Goal: Information Seeking & Learning: Learn about a topic

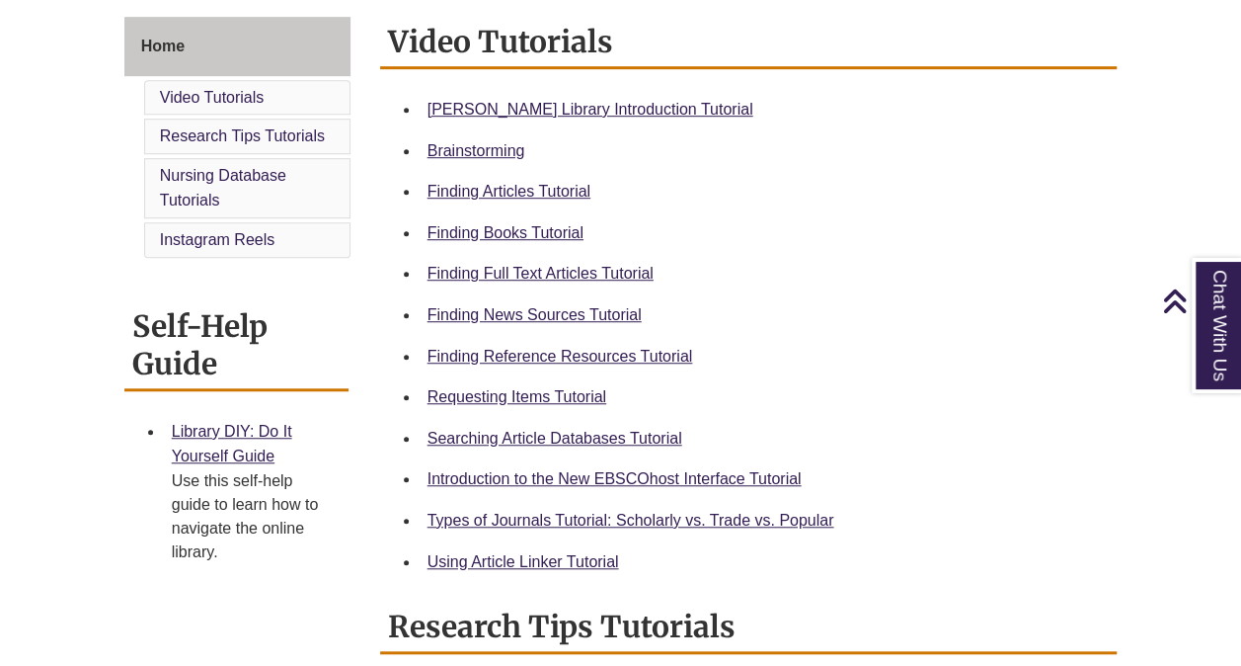
scroll to position [548, 0]
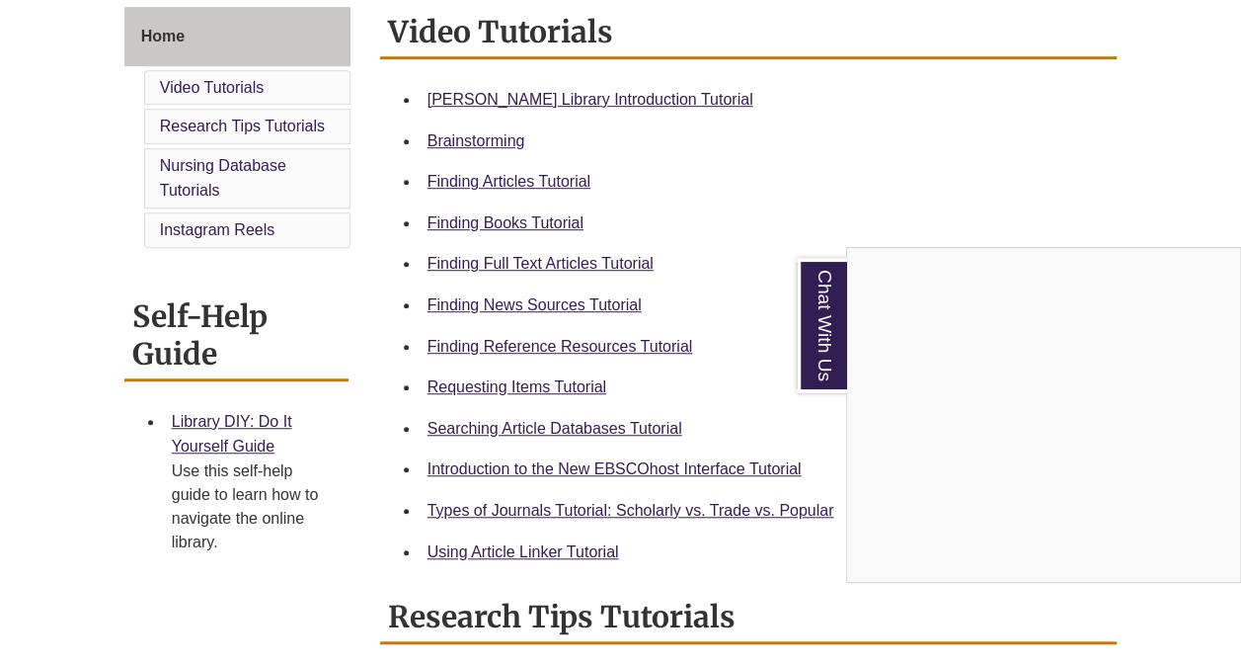
click at [501, 217] on div "Chat With Us" at bounding box center [620, 333] width 1241 height 666
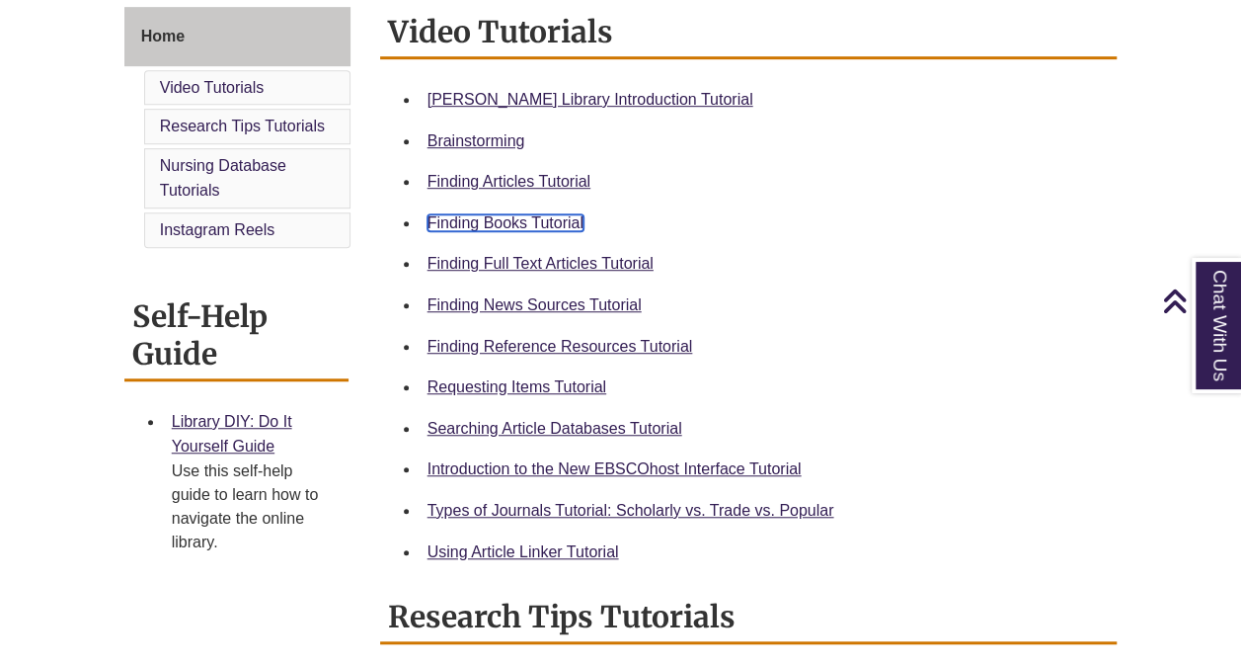
click at [501, 217] on link "Finding Books Tutorial" at bounding box center [506, 222] width 156 height 17
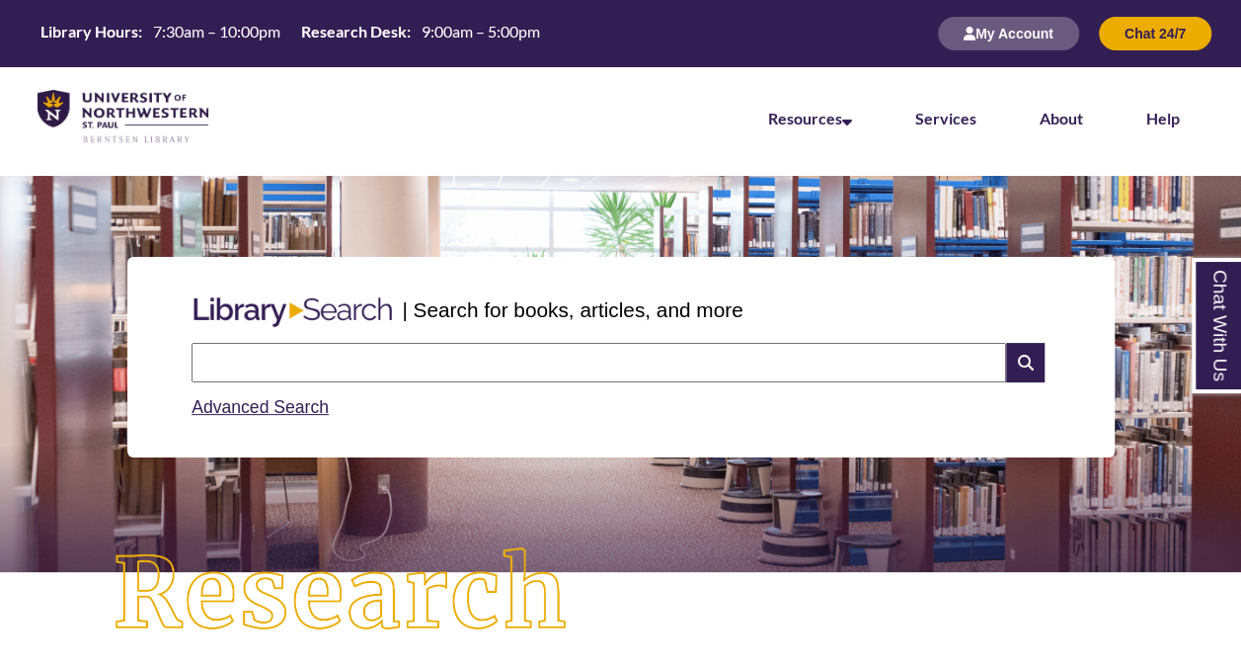
click at [464, 371] on input "text" at bounding box center [599, 362] width 815 height 39
drag, startPoint x: 672, startPoint y: 527, endPoint x: 357, endPoint y: 124, distance: 511.4
click at [357, 124] on nav "Resources Find Resources Library Search Databases & Articles Interlibrary Loan …" at bounding box center [620, 116] width 1241 height 99
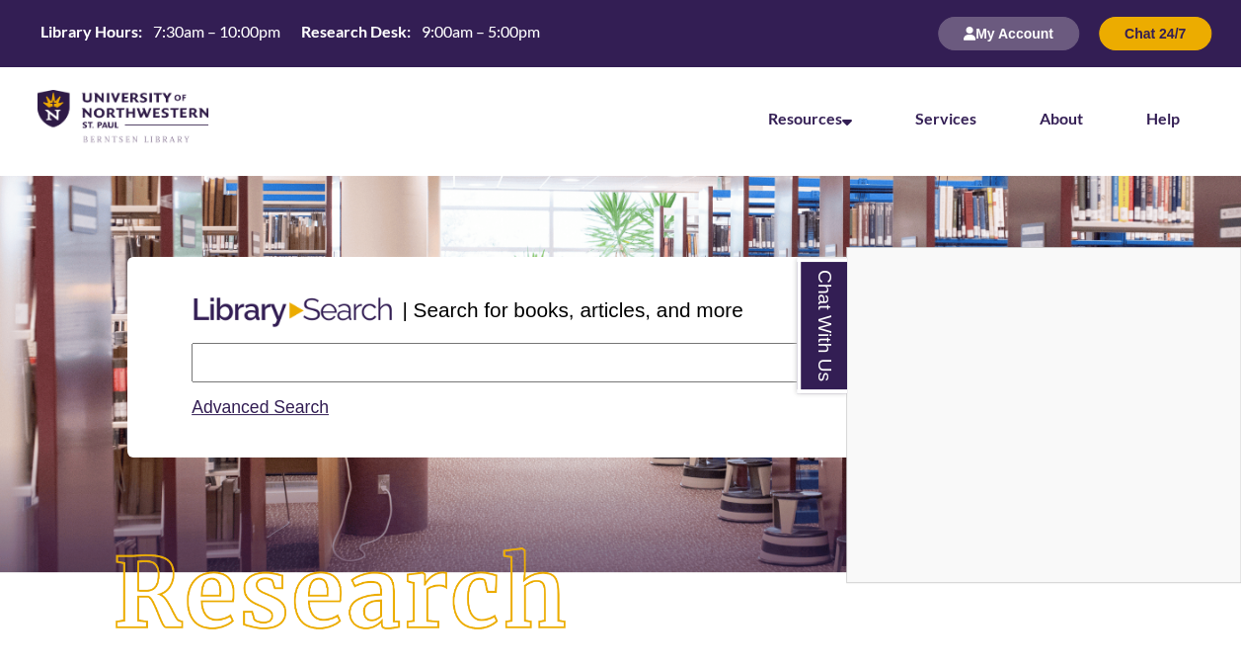
click at [271, 360] on div "Chat With Us" at bounding box center [620, 333] width 1241 height 666
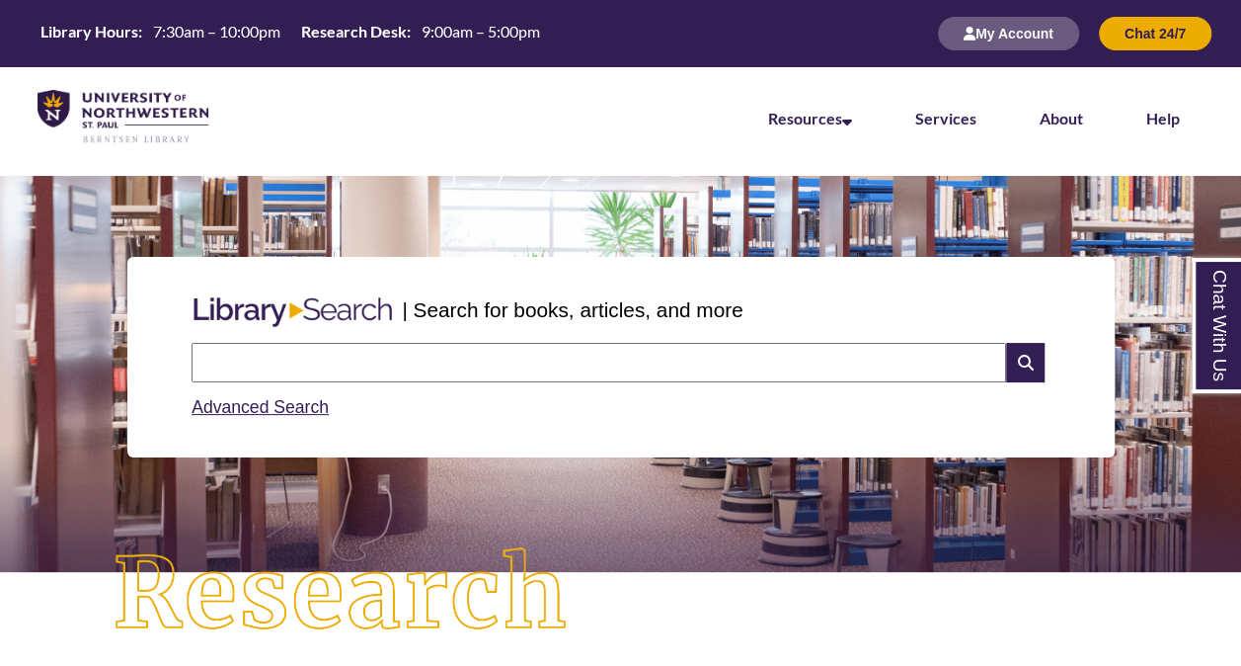
click at [276, 367] on input "text" at bounding box center [599, 362] width 815 height 39
click at [438, 351] on input "**********" at bounding box center [599, 362] width 815 height 39
type input "**********"
click at [1024, 364] on icon at bounding box center [1025, 362] width 38 height 39
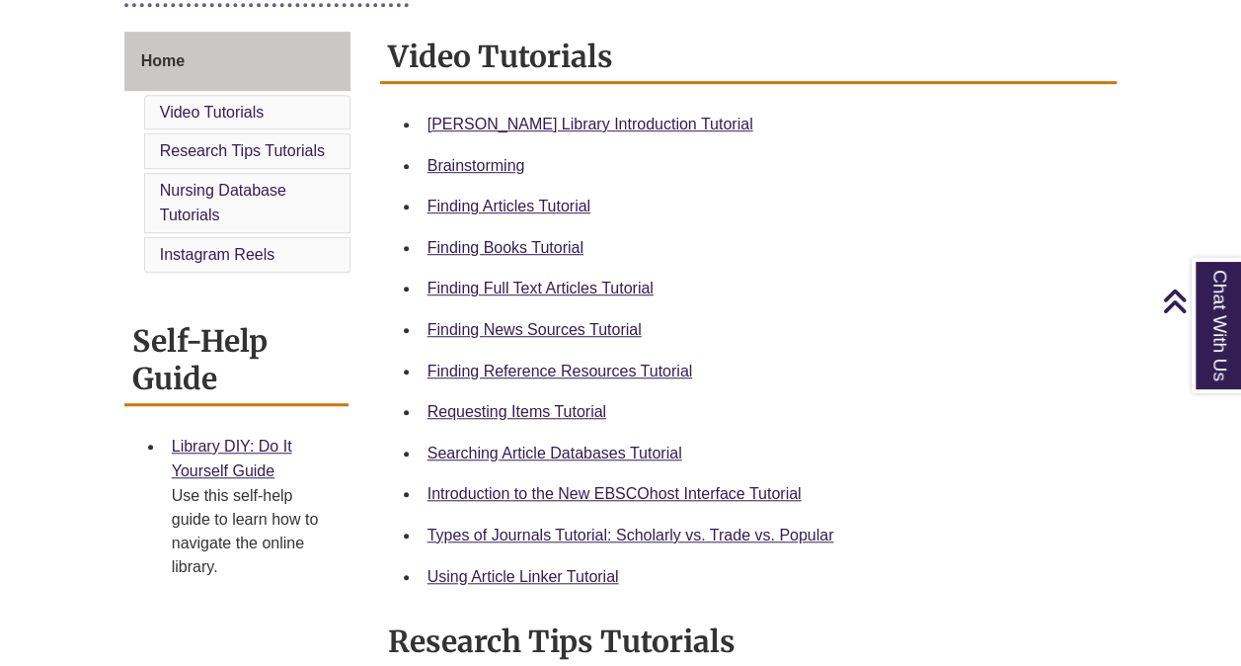
scroll to position [527, 0]
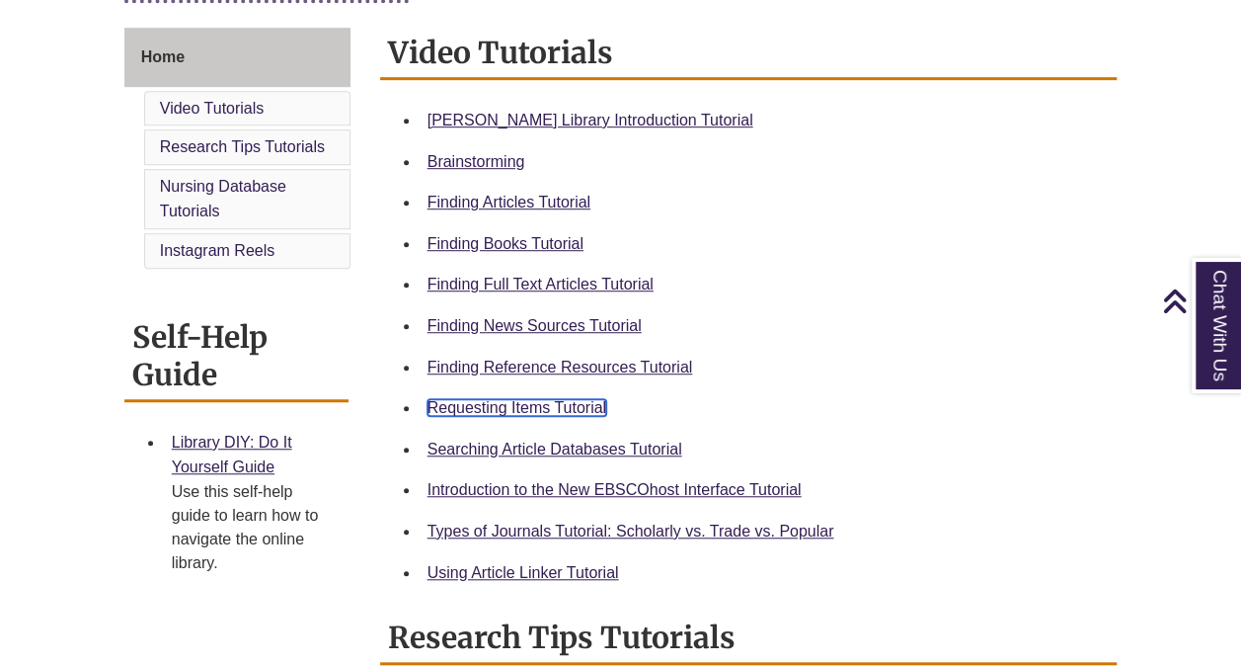
click at [500, 405] on link "Requesting Items Tutorial" at bounding box center [517, 407] width 179 height 17
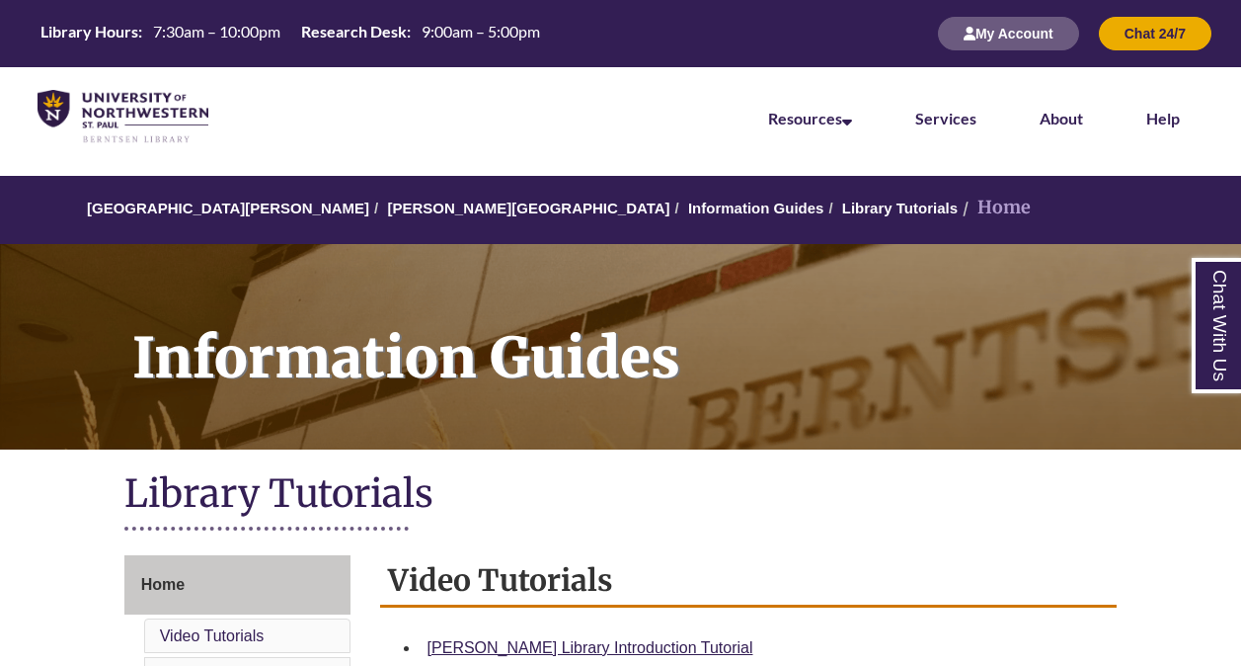
scroll to position [102, 0]
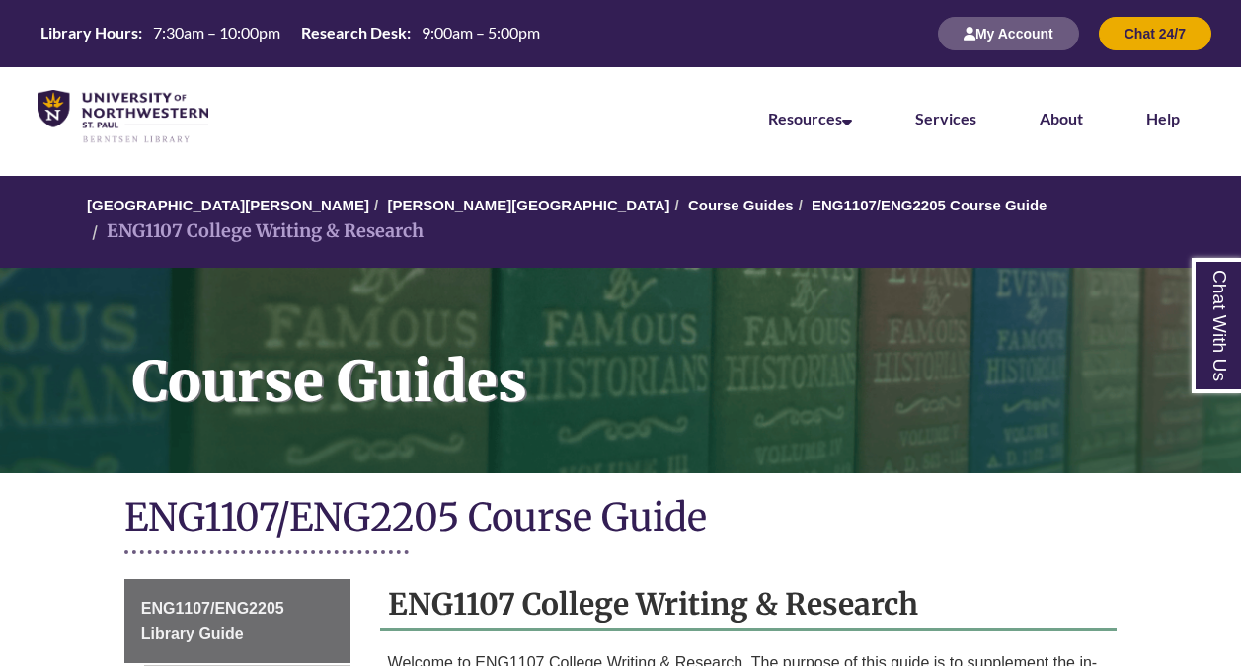
scroll to position [355, 0]
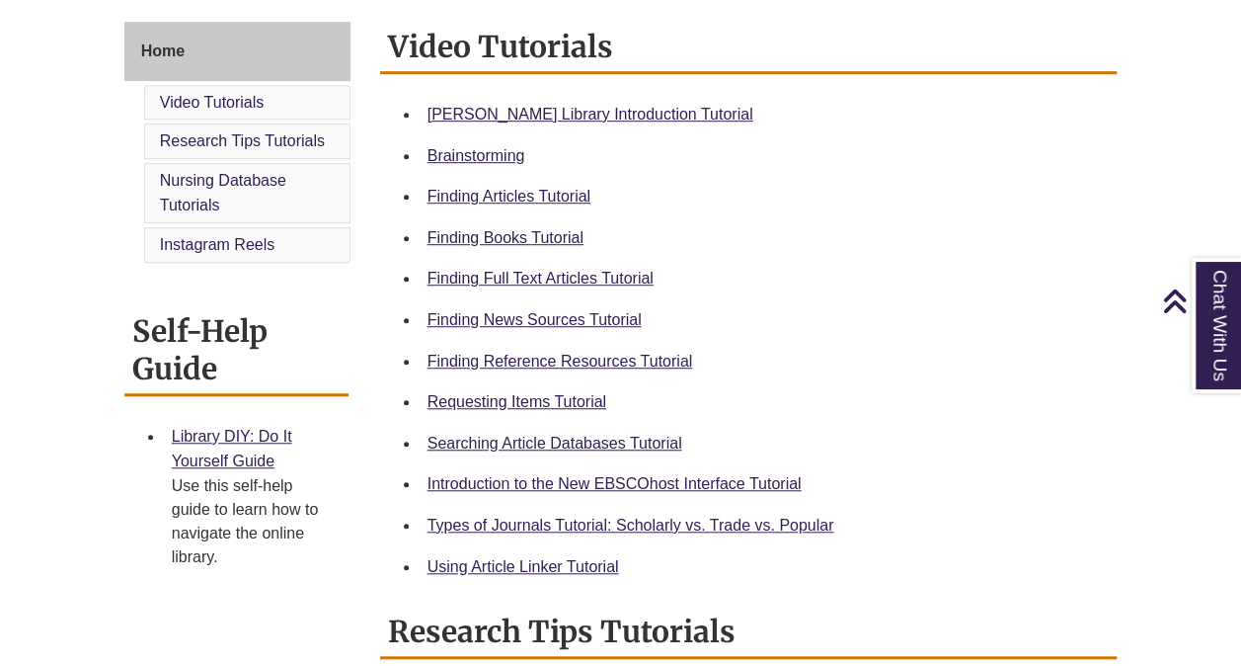
scroll to position [525, 0]
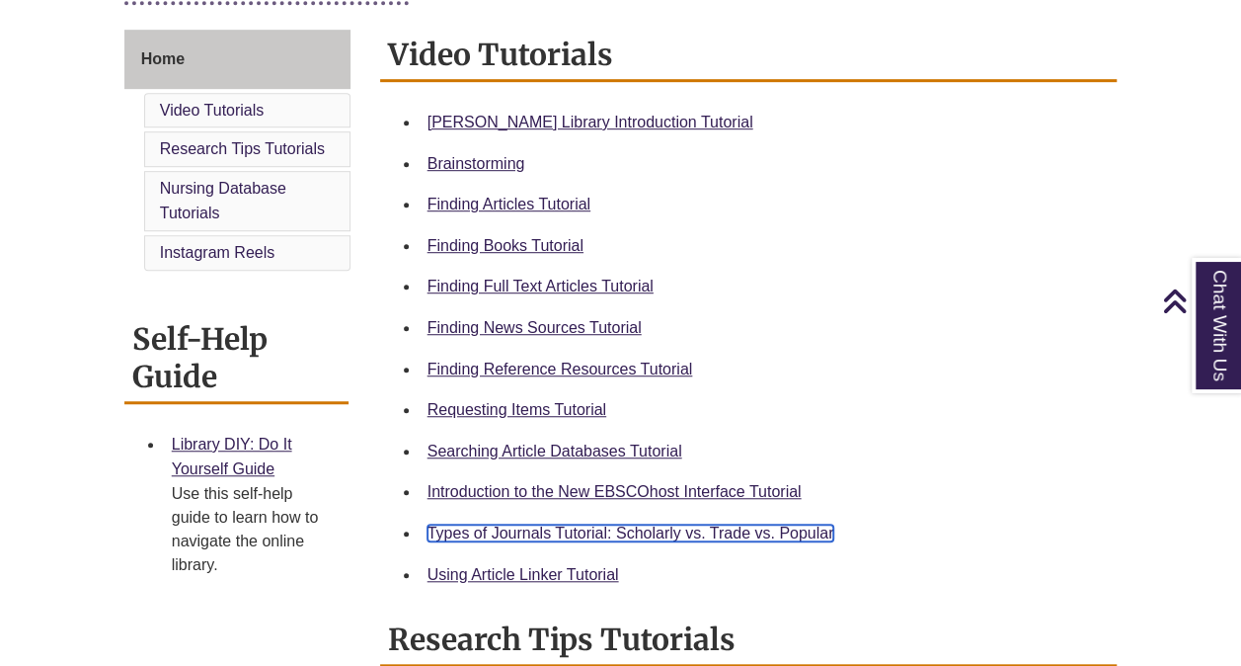
click at [693, 532] on link "Types of Journals Tutorial: Scholarly vs. Trade vs. Popular" at bounding box center [631, 532] width 407 height 17
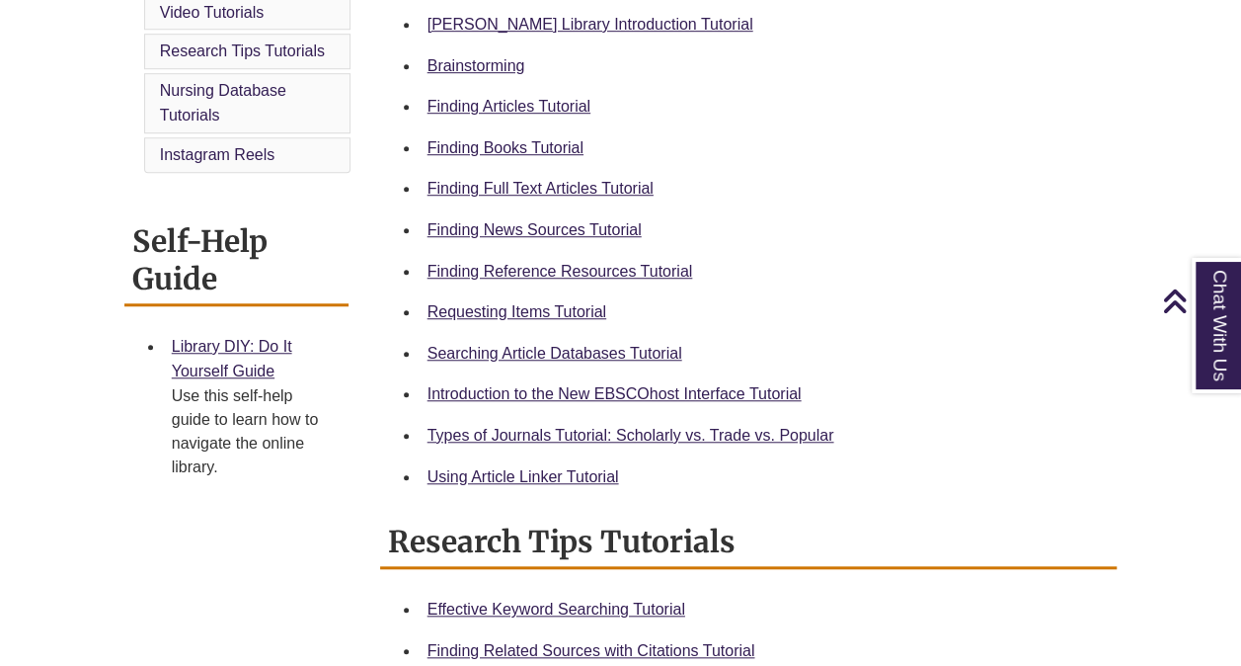
scroll to position [586, 0]
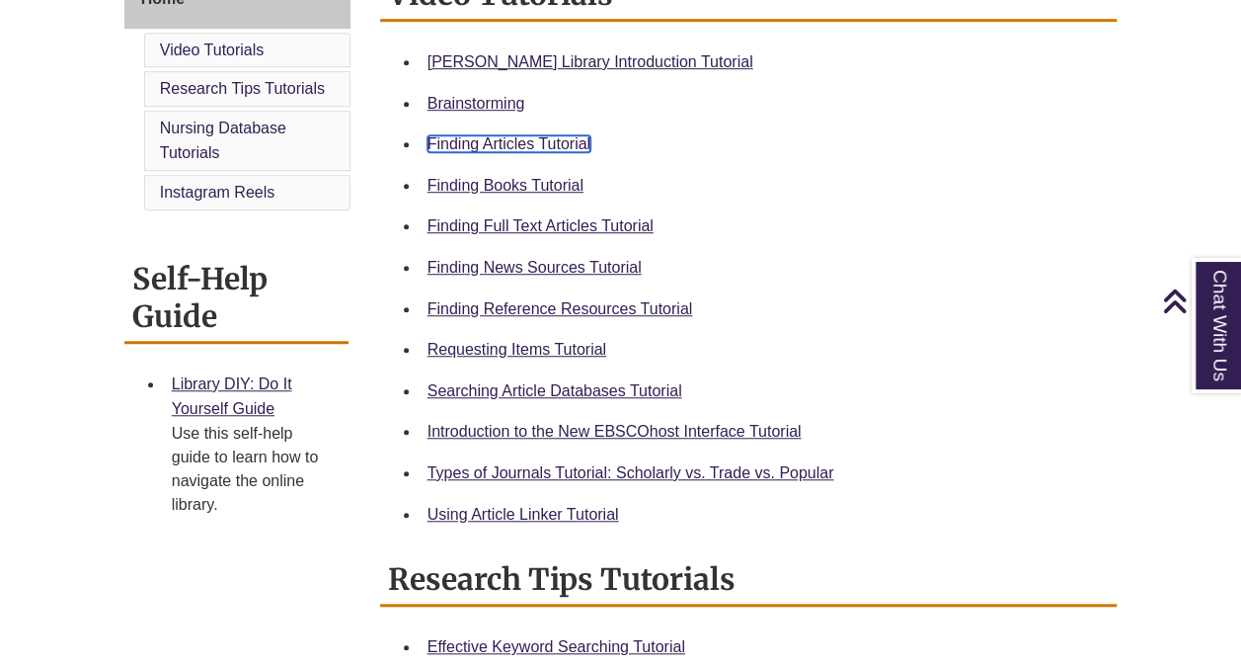
click at [502, 143] on link "Finding Articles Tutorial" at bounding box center [509, 143] width 163 height 17
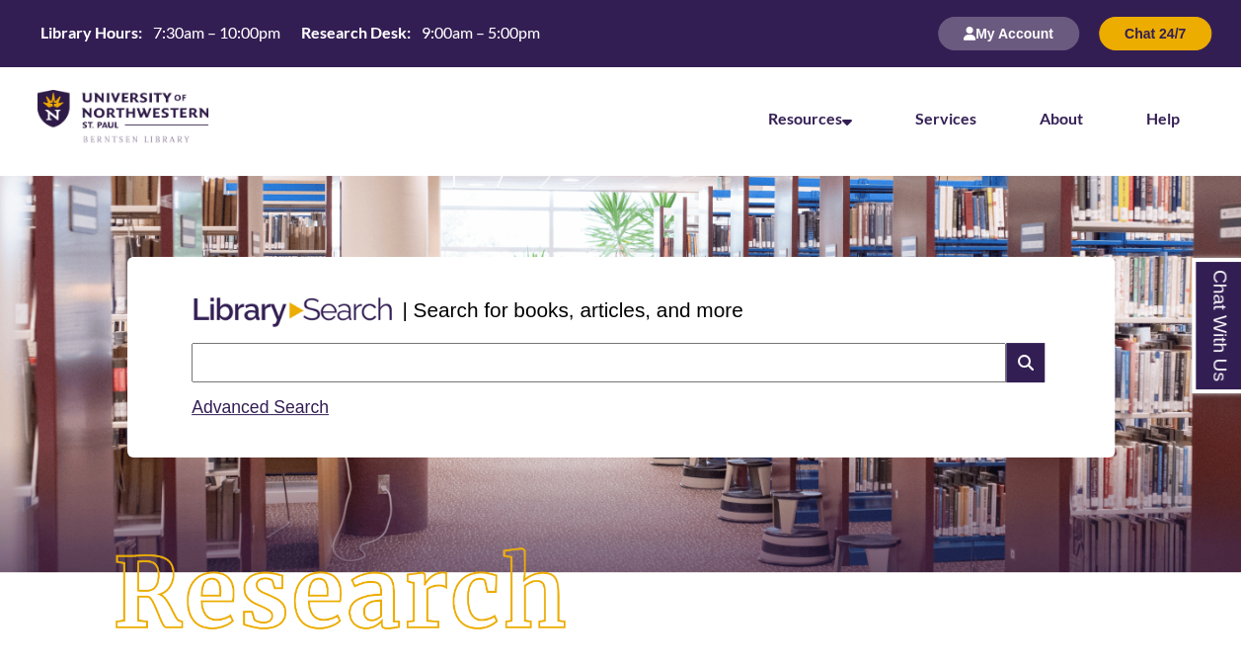
click at [523, 361] on input "text" at bounding box center [599, 362] width 815 height 39
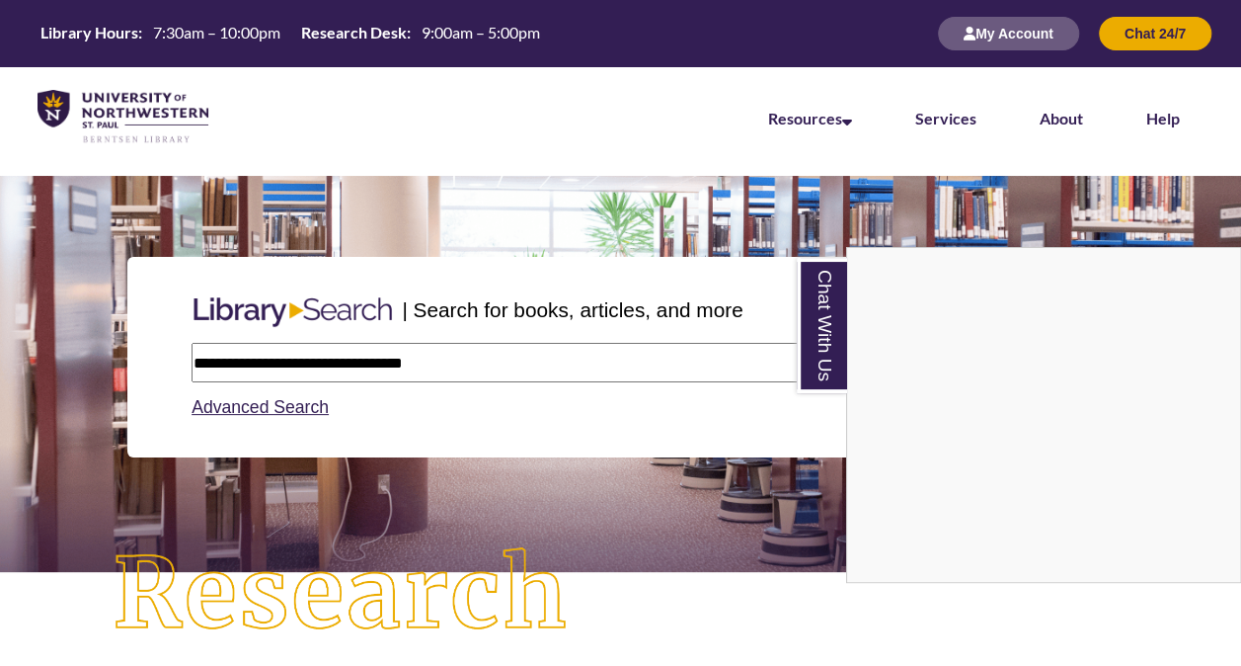
click at [679, 627] on div "Chat With Us" at bounding box center [620, 333] width 1241 height 666
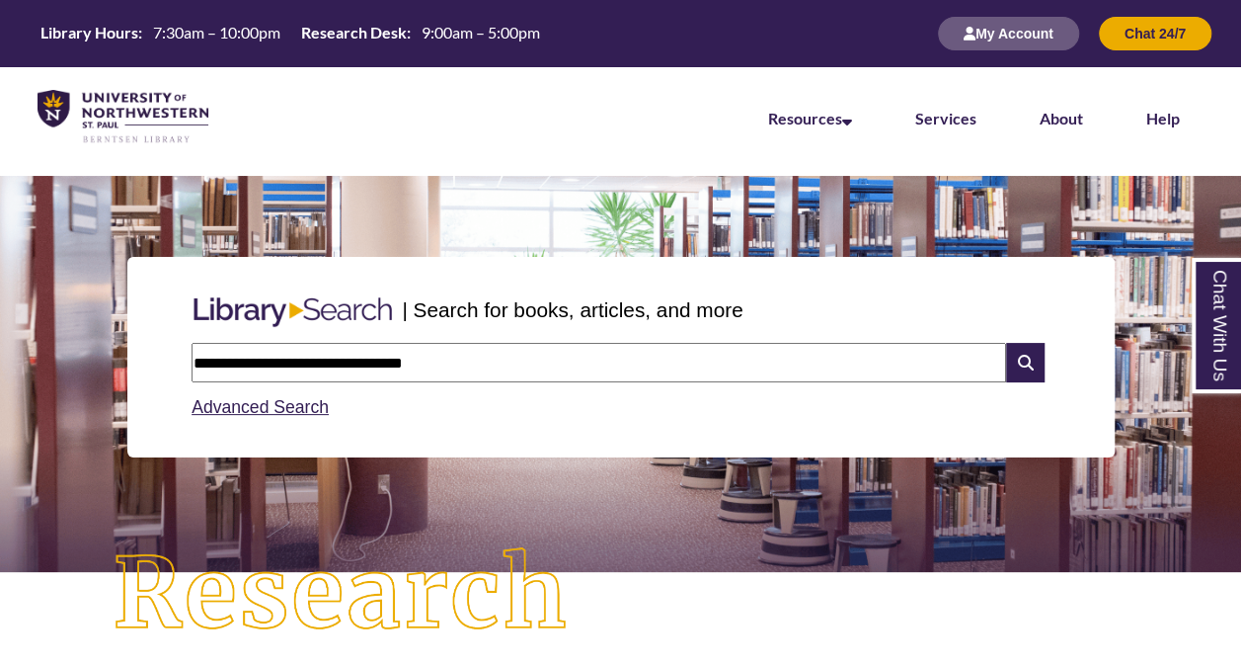
click at [482, 366] on input "**********" at bounding box center [599, 362] width 815 height 39
type input "**********"
click at [658, 409] on div "Advanced Search" at bounding box center [621, 401] width 858 height 39
click at [1021, 367] on icon at bounding box center [1025, 362] width 38 height 39
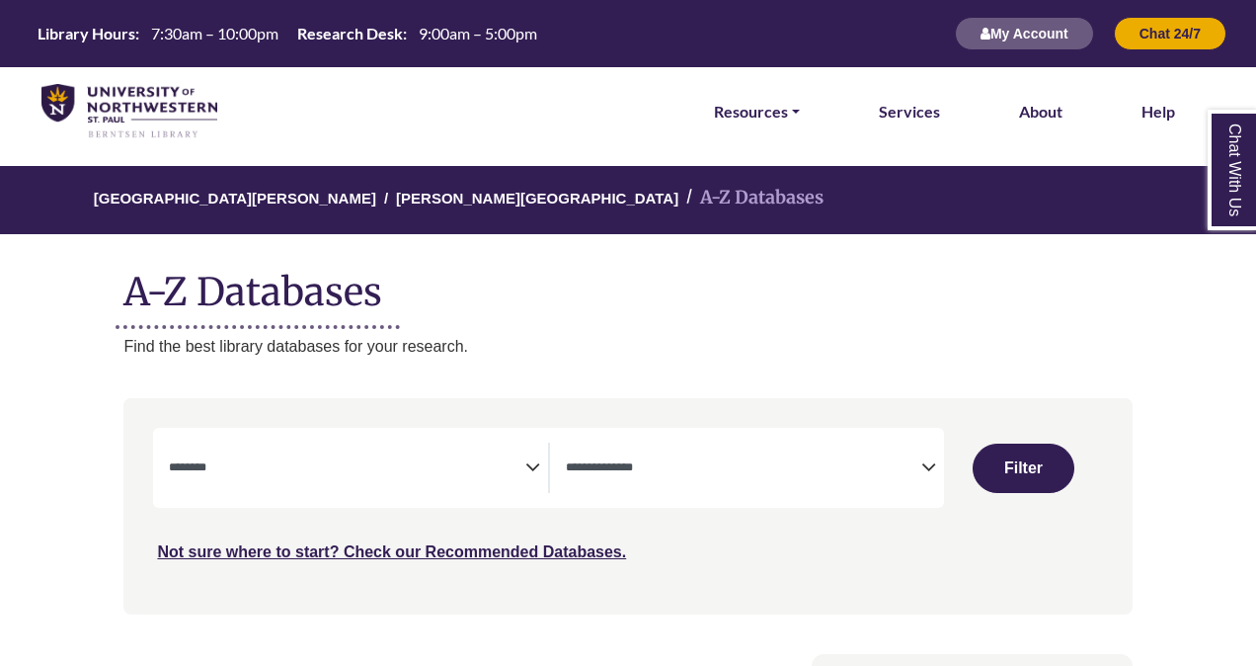
select select "Database Subject Filter"
select select "Database Types Filter"
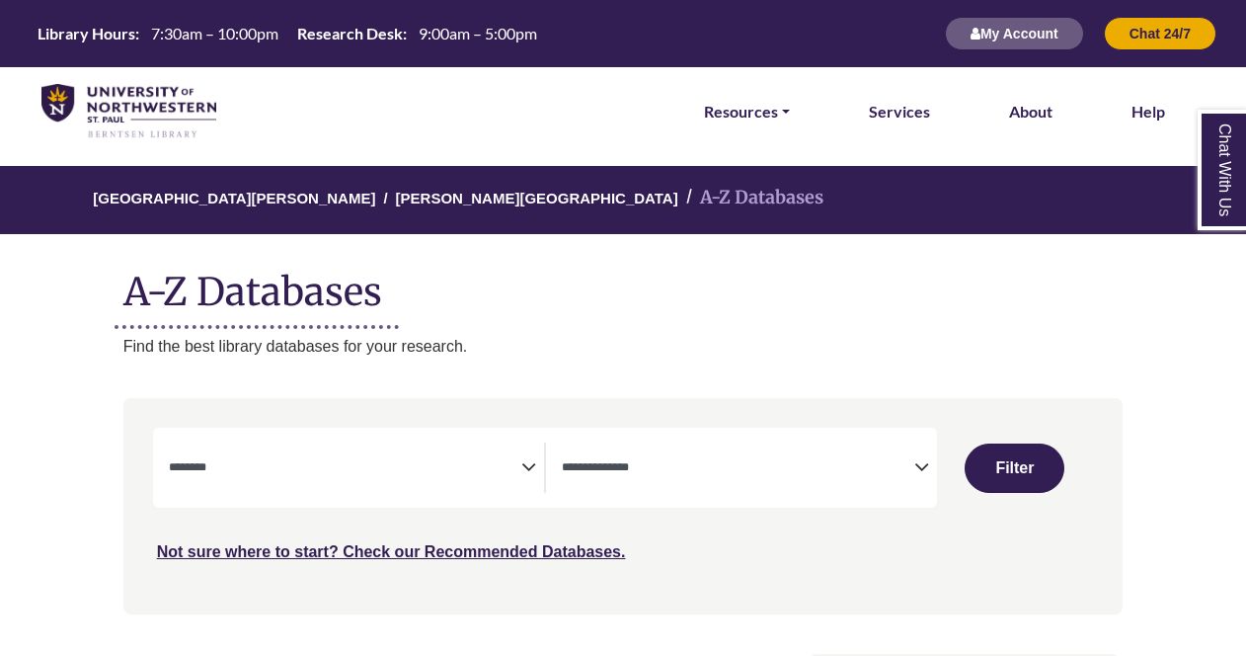
select select "Database Subject Filter"
select select "Database Types Filter"
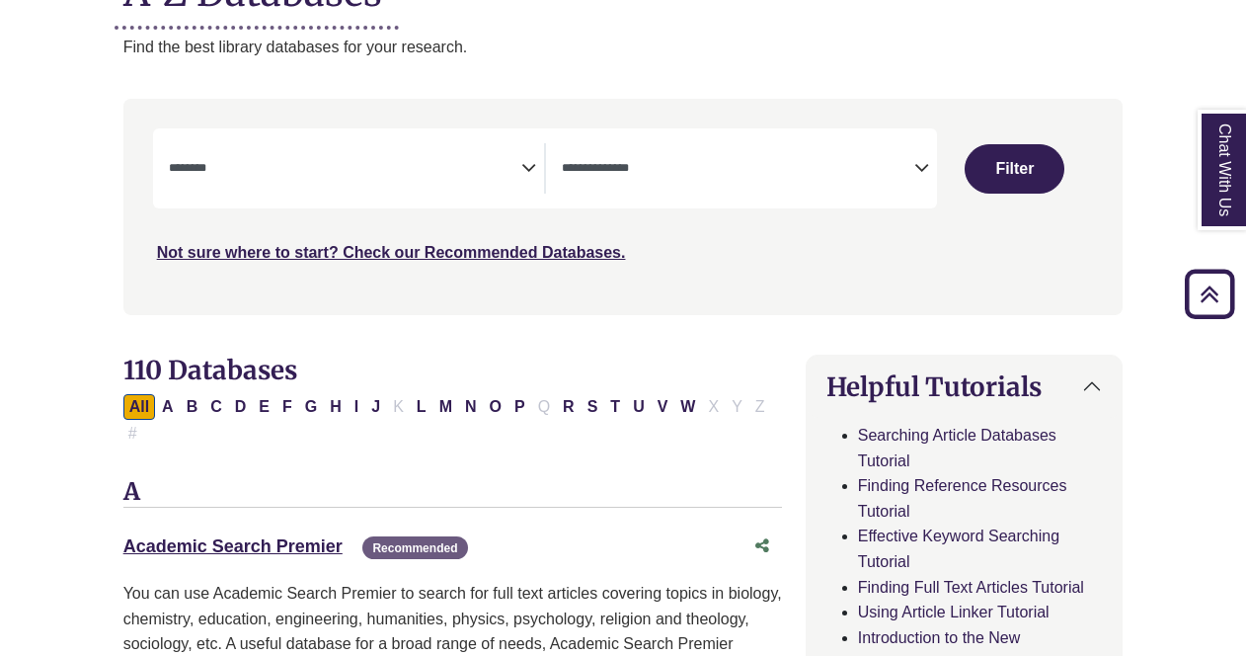
click at [458, 177] on span "Search filters" at bounding box center [345, 168] width 353 height 50
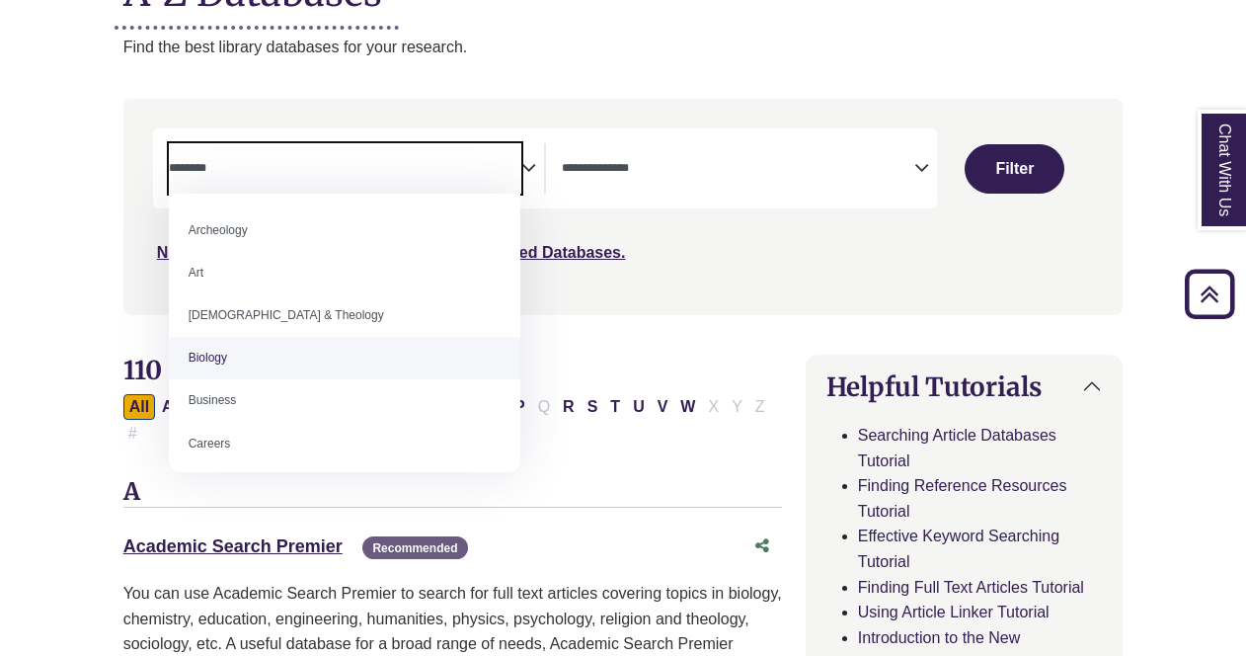
select select "*****"
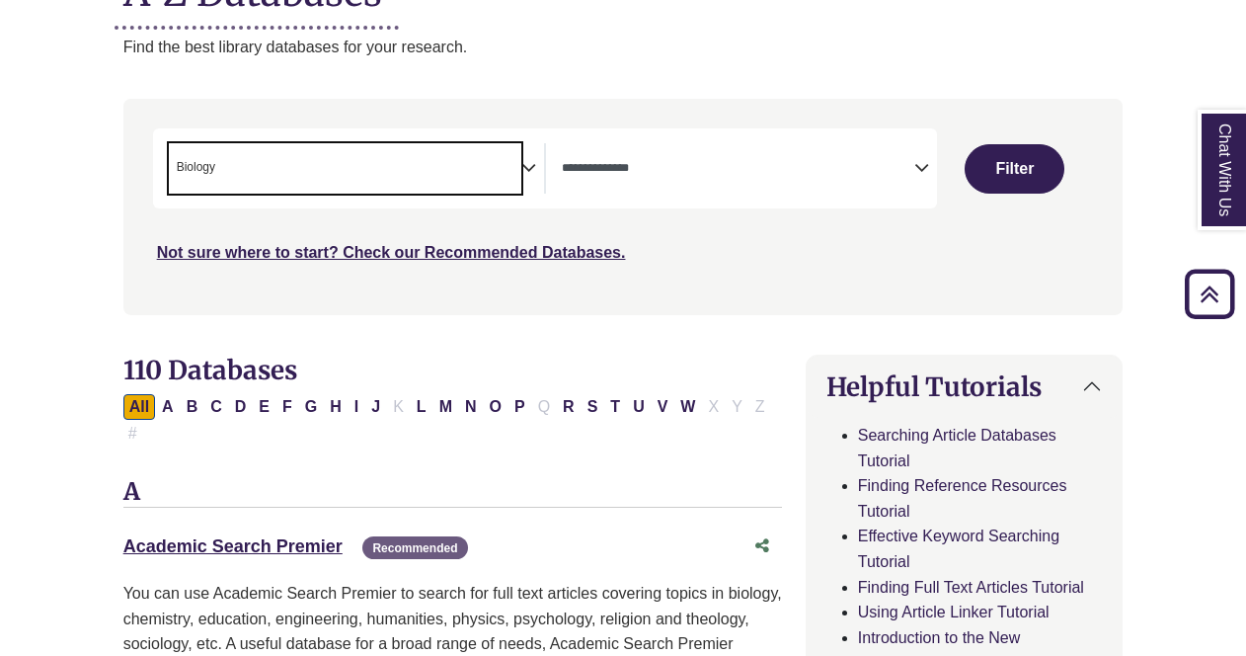
scroll to position [58, 0]
click at [493, 164] on span "× Biology" at bounding box center [345, 168] width 353 height 50
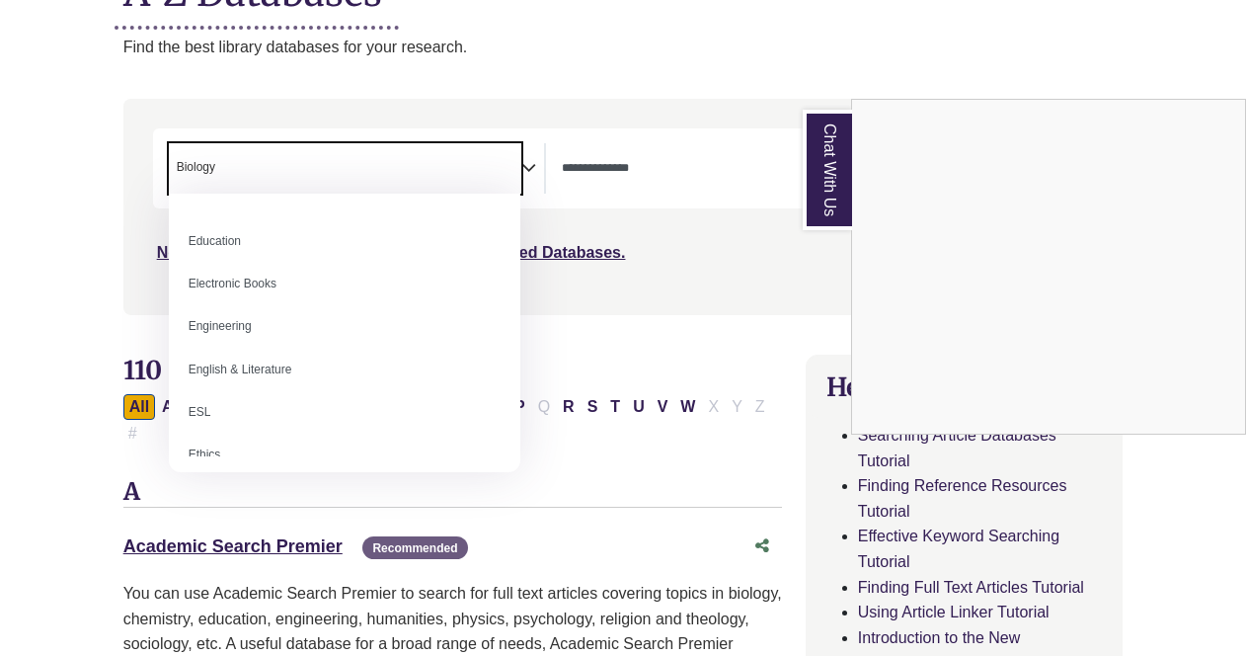
scroll to position [555, 0]
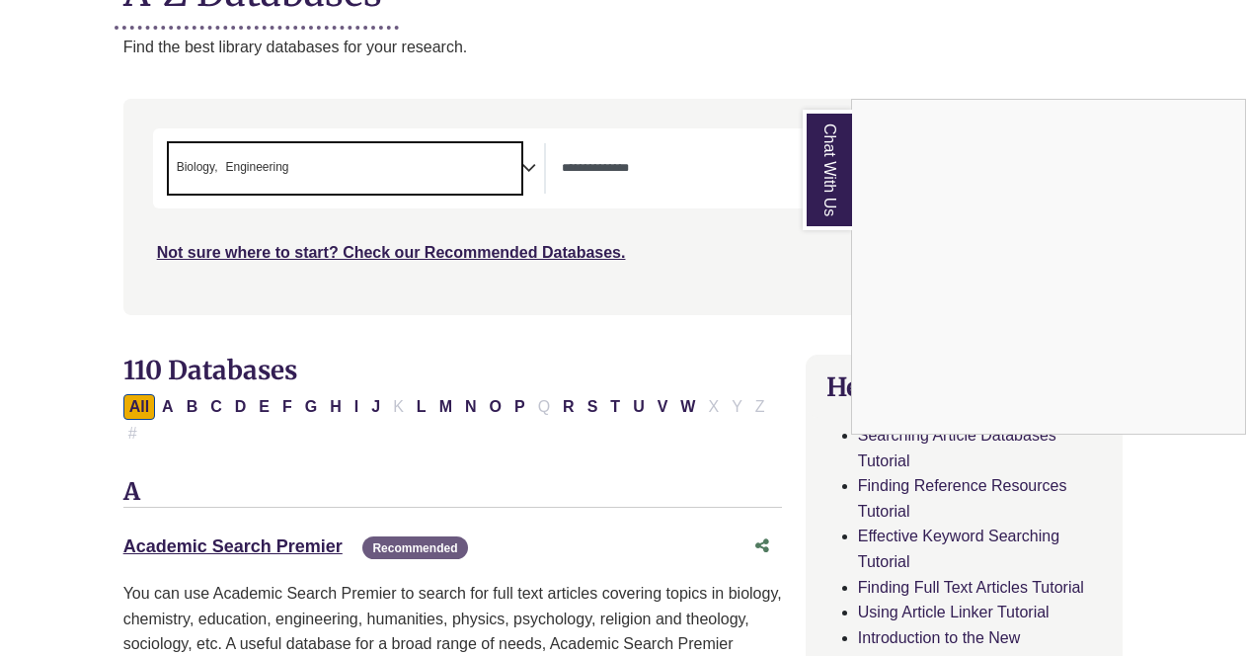
click at [355, 161] on div "Chat With Us" at bounding box center [623, 328] width 1246 height 656
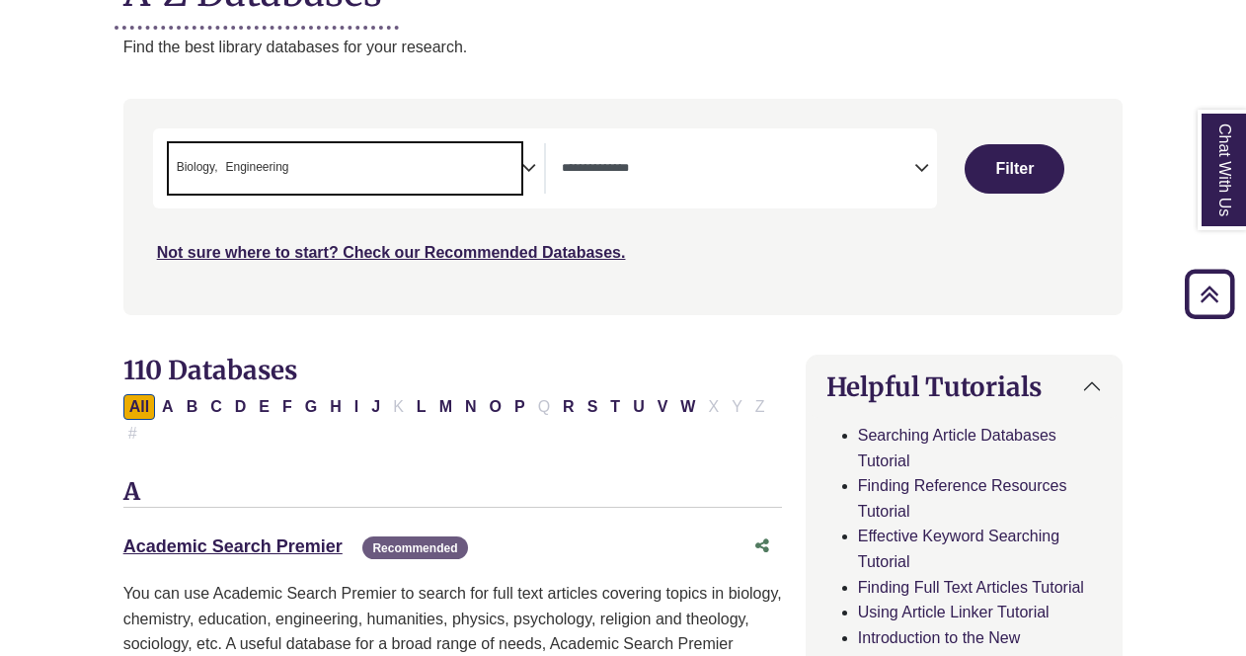
click at [355, 161] on span "× Biology × Engineering" at bounding box center [345, 168] width 353 height 50
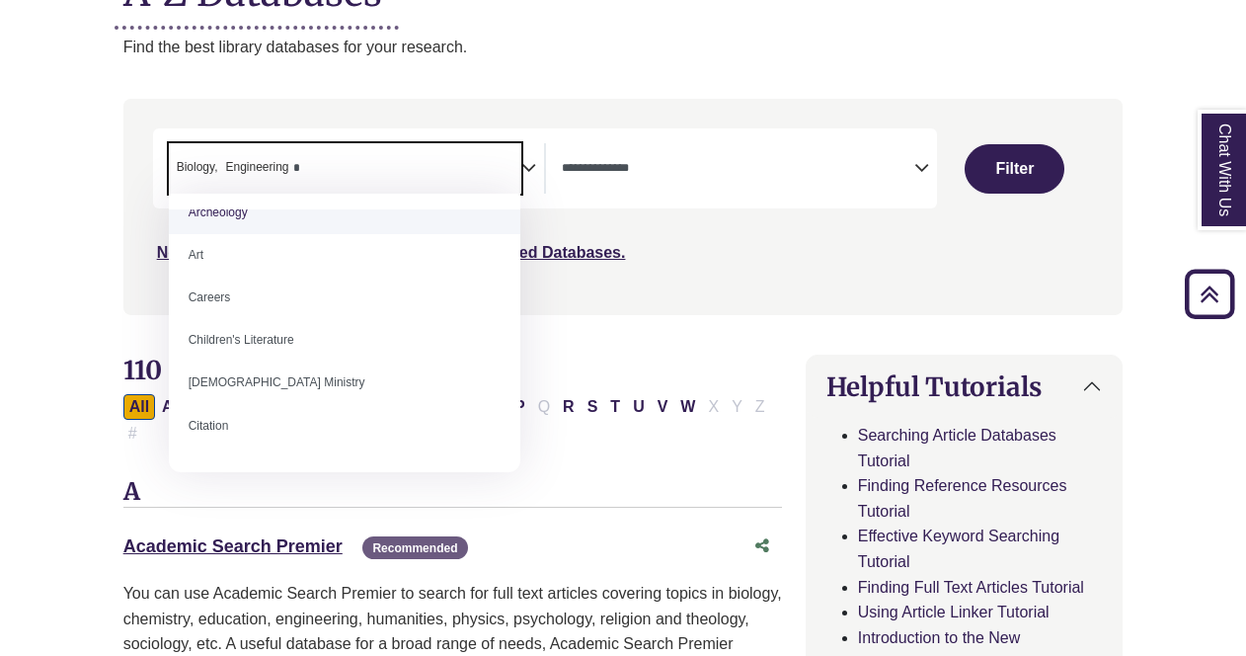
scroll to position [0, 0]
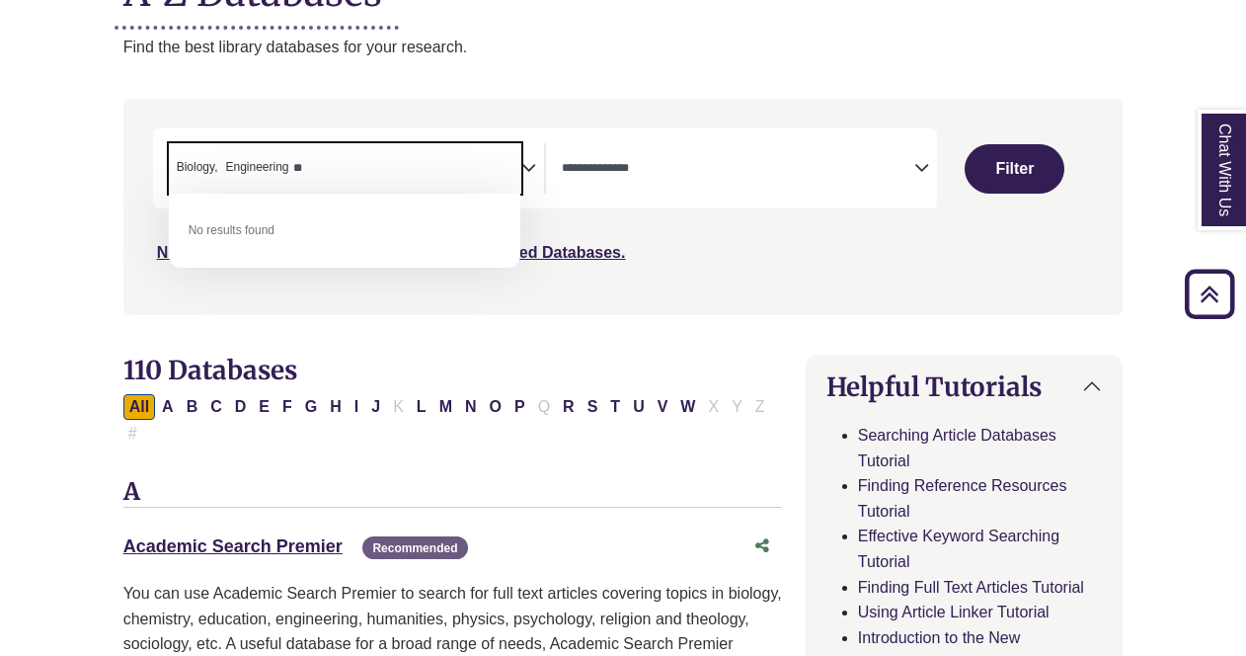
type textarea "*"
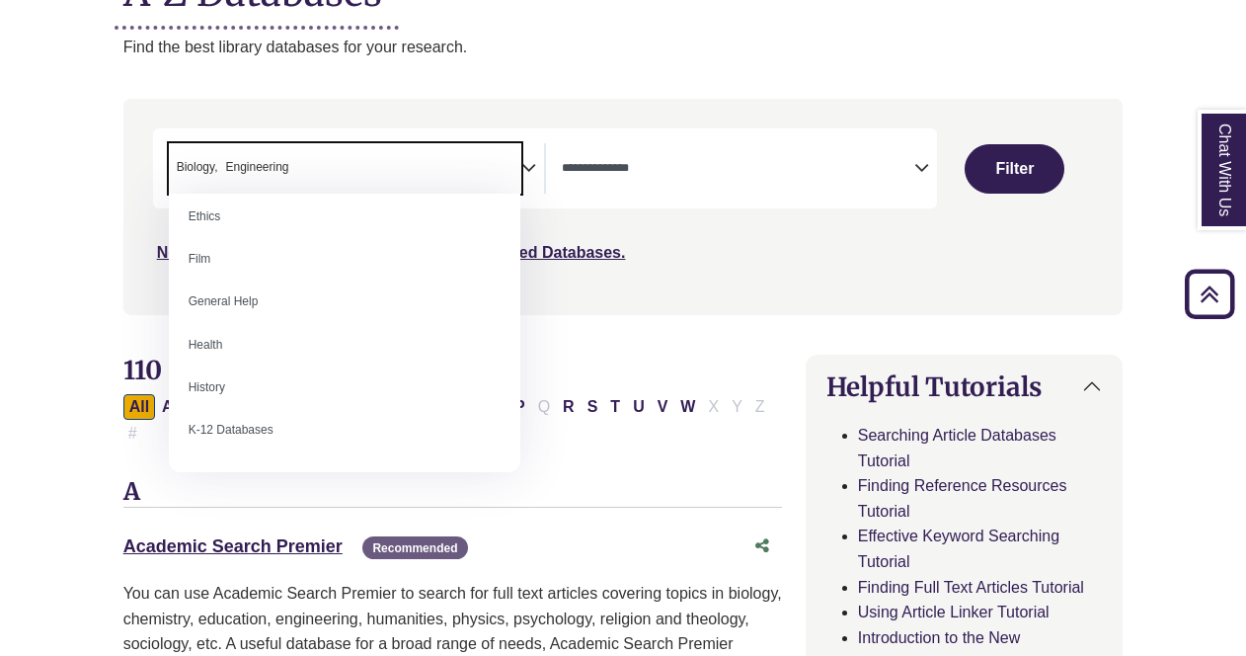
scroll to position [812, 0]
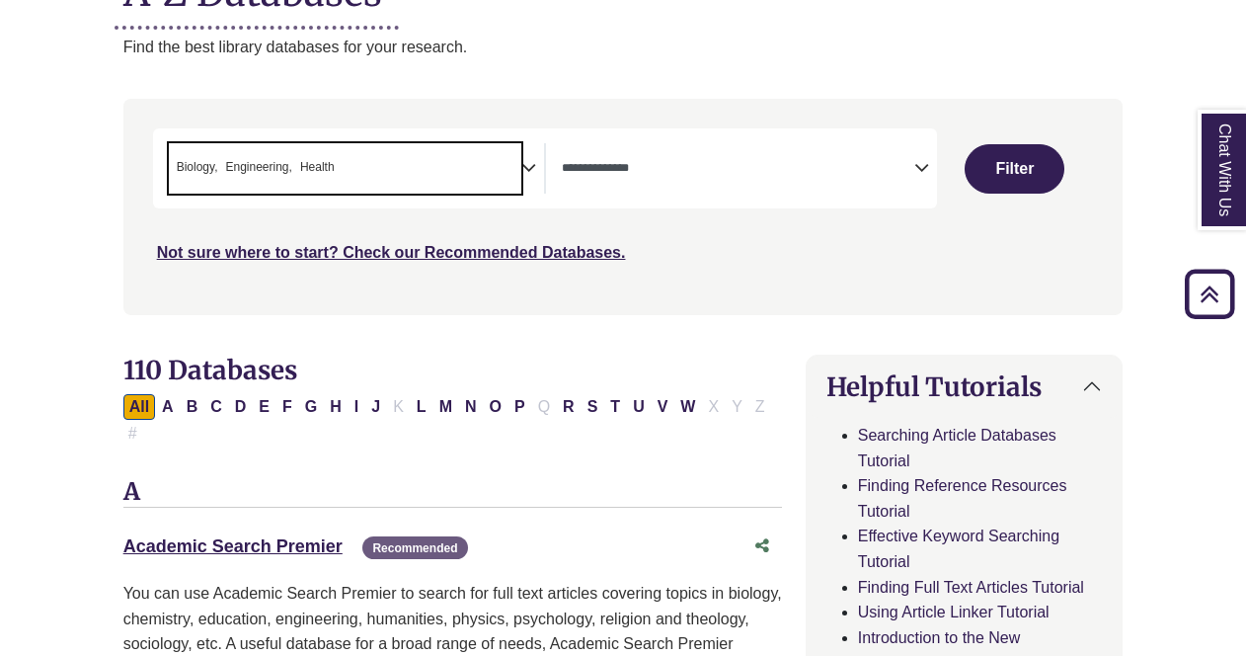
click at [418, 167] on span "× Biology × Engineering × Health" at bounding box center [345, 168] width 353 height 50
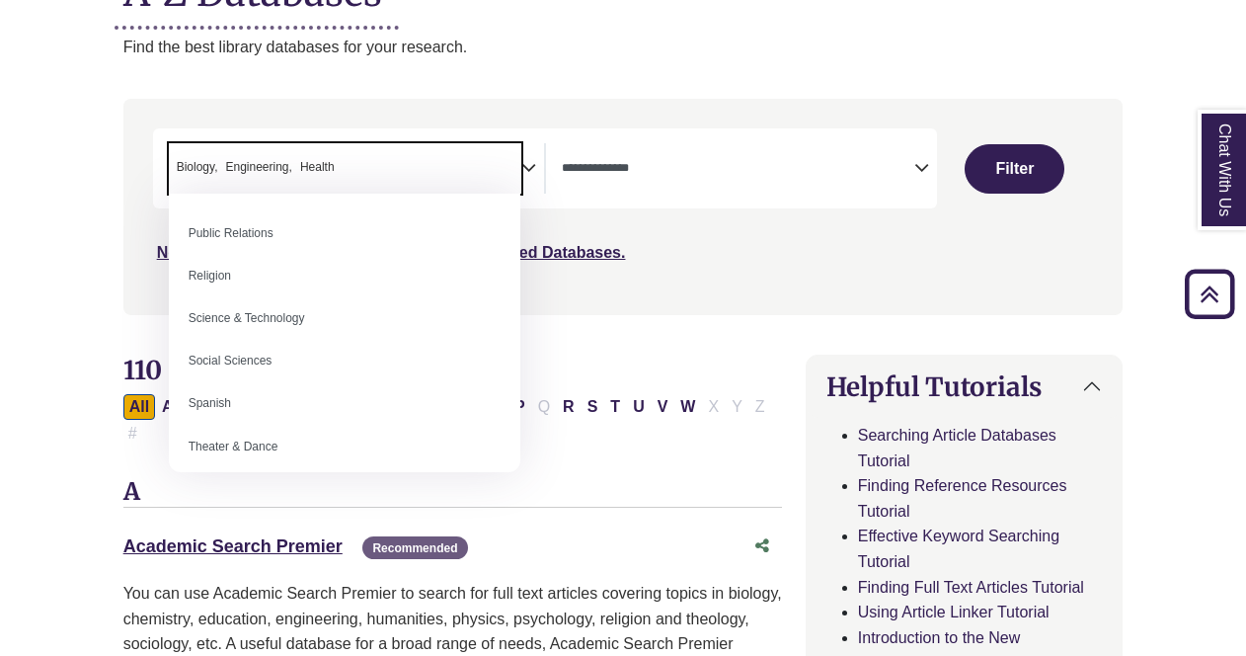
scroll to position [1623, 0]
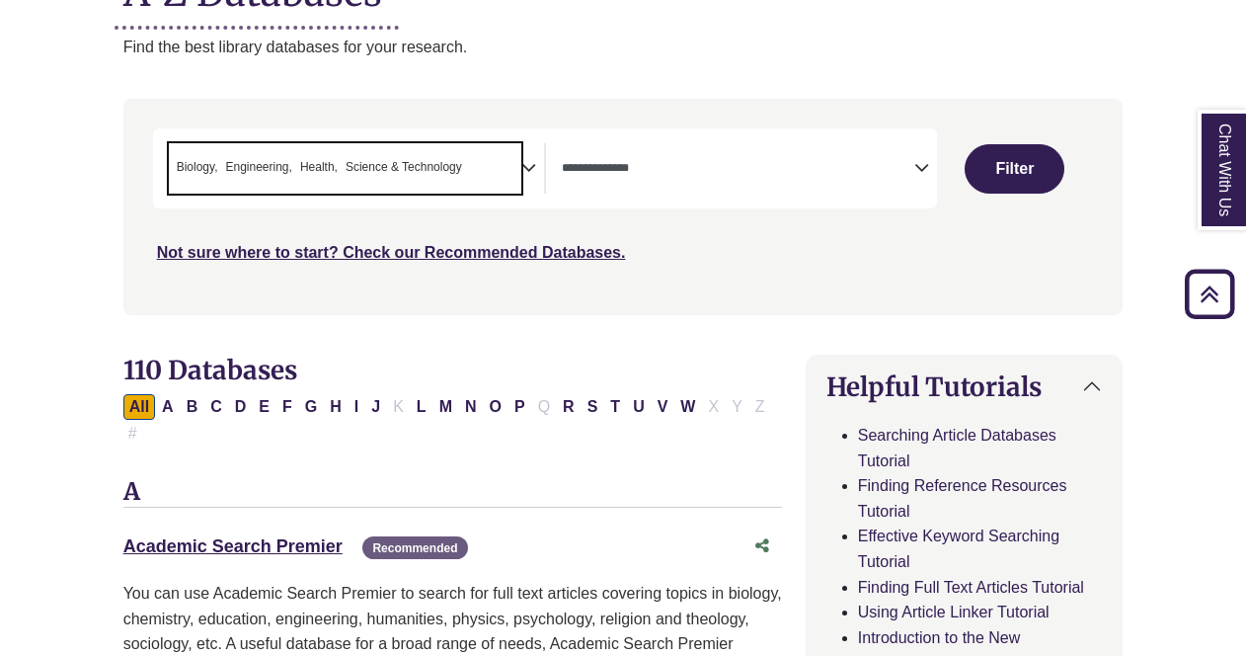
click at [491, 166] on span "× Biology × Engineering × Health × Science & Technology" at bounding box center [345, 168] width 353 height 50
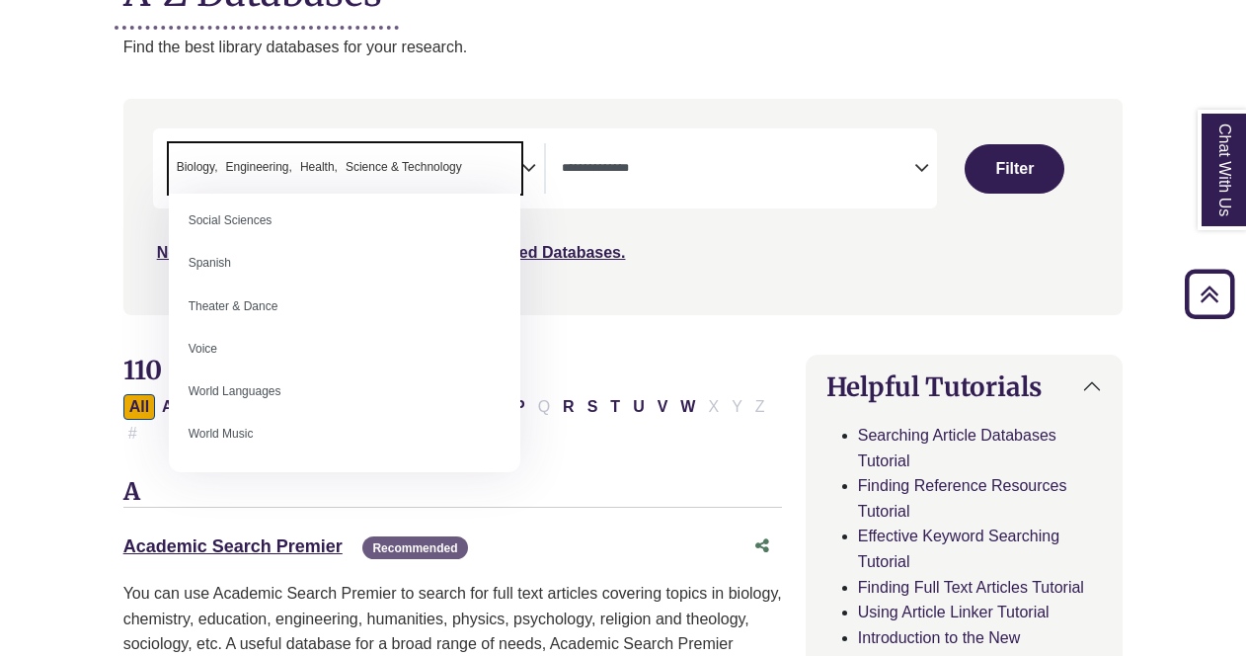
scroll to position [1708, 0]
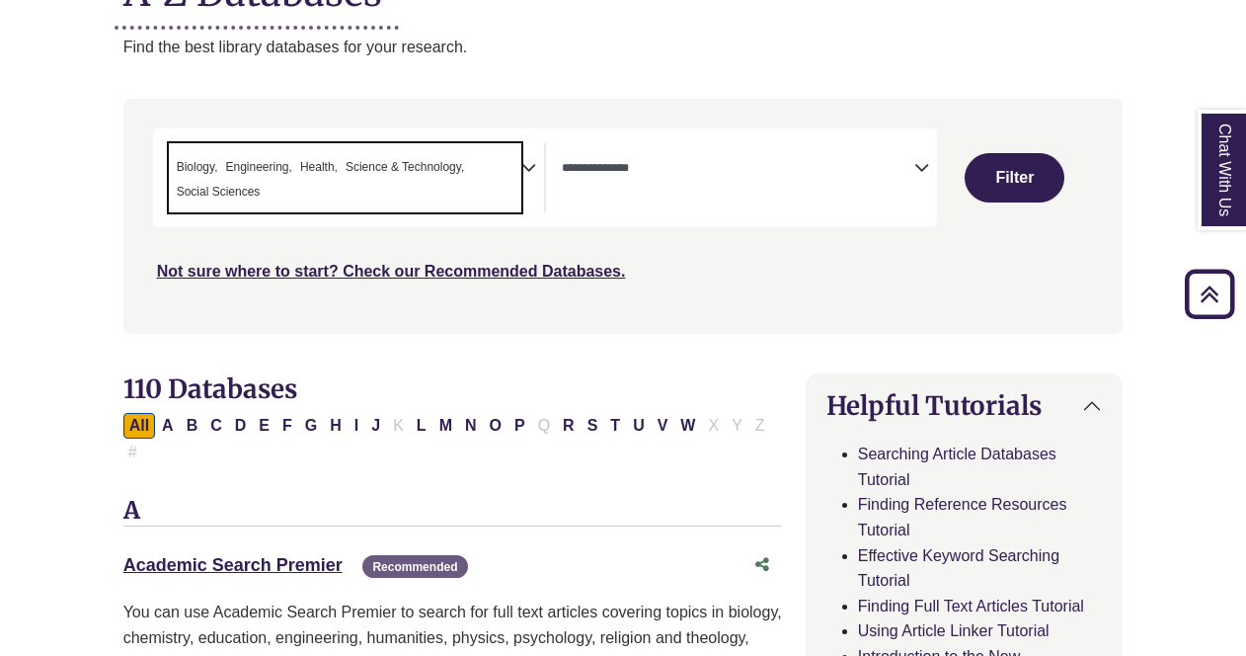
click at [424, 204] on span "× Biology × Engineering × Health × Science & Technology × Social Sciences" at bounding box center [345, 177] width 353 height 69
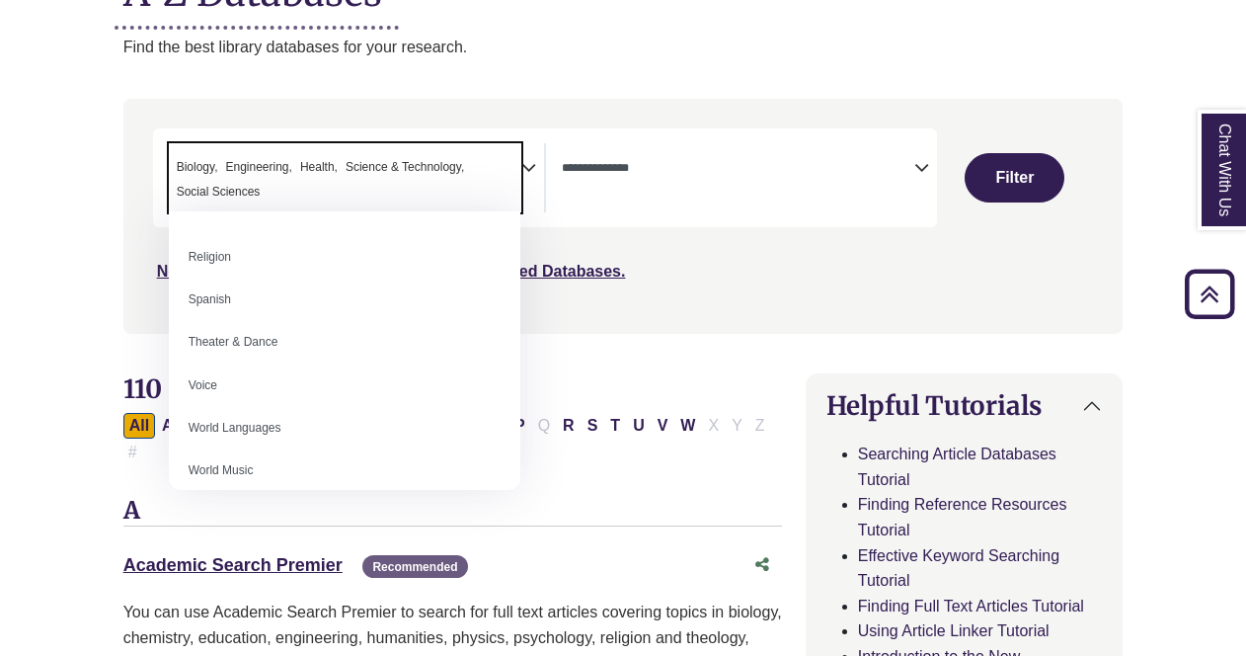
scroll to position [1758, 0]
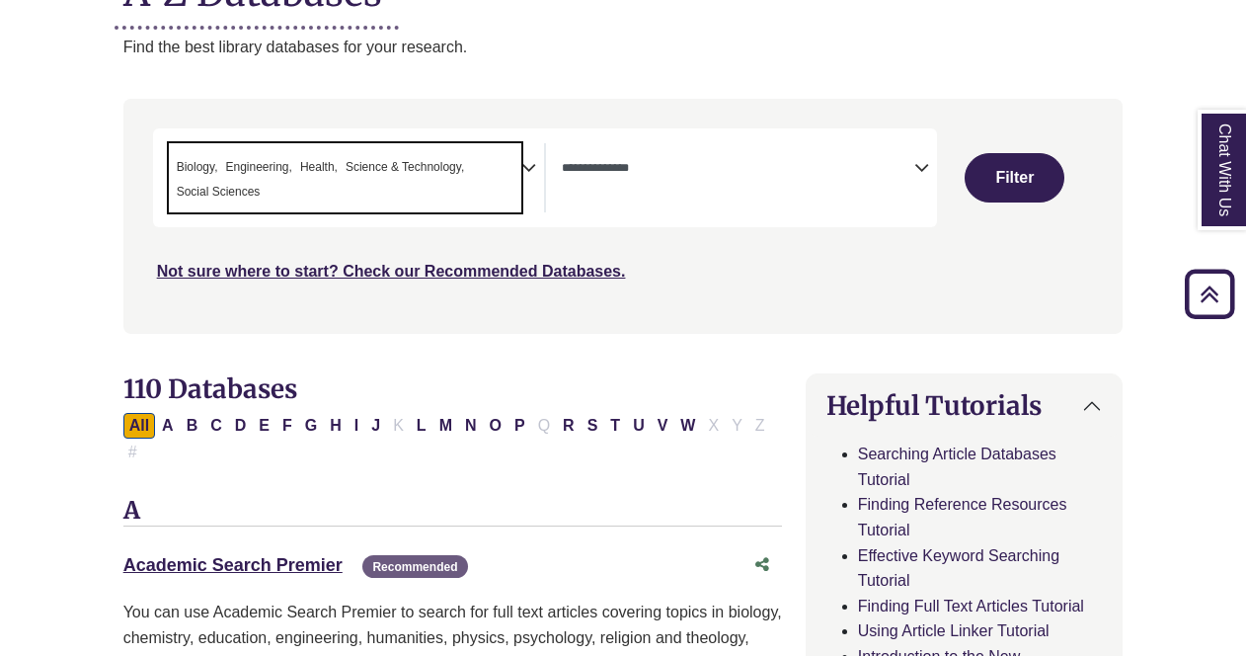
click at [592, 551] on div "Academic Search Premier This link opens in a new window Recommended" at bounding box center [432, 565] width 619 height 29
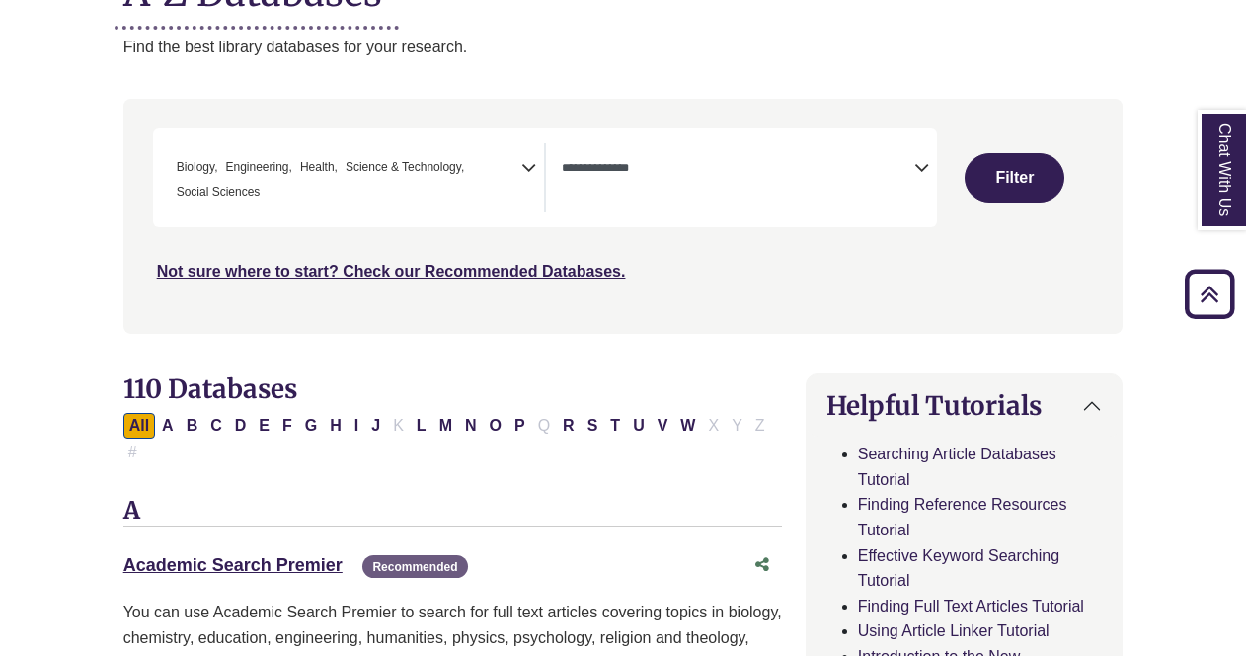
click at [1019, 162] on button "Filter" at bounding box center [1015, 177] width 100 height 49
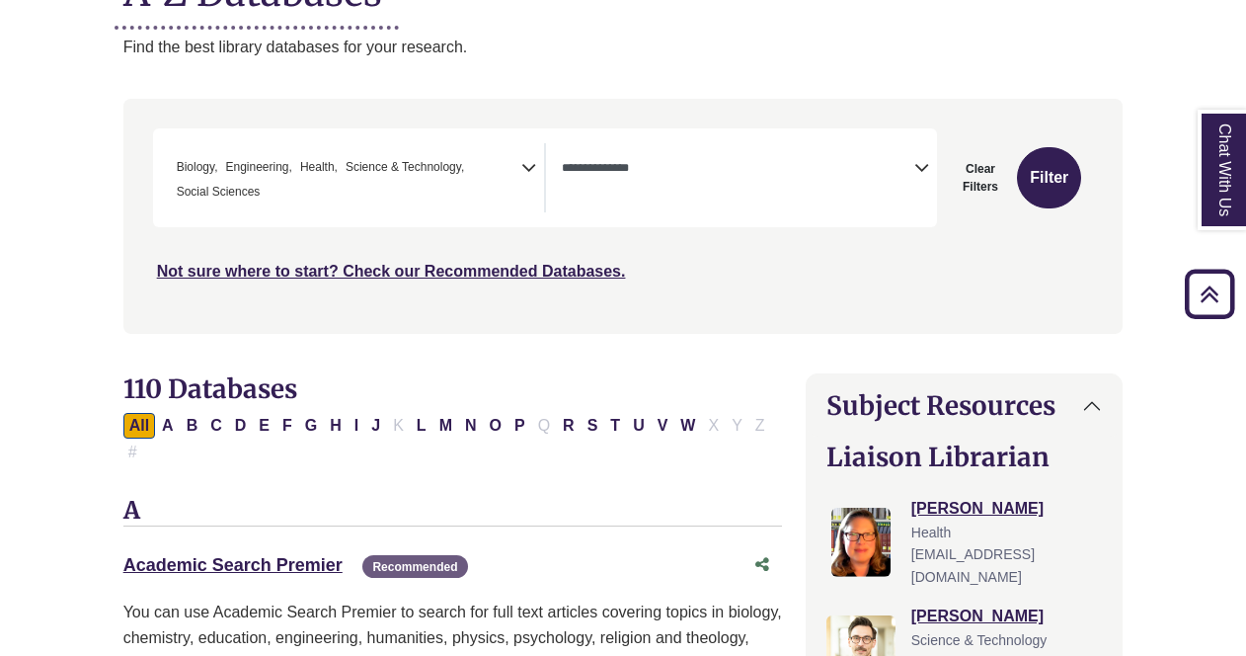
select select "Database Types Filter"
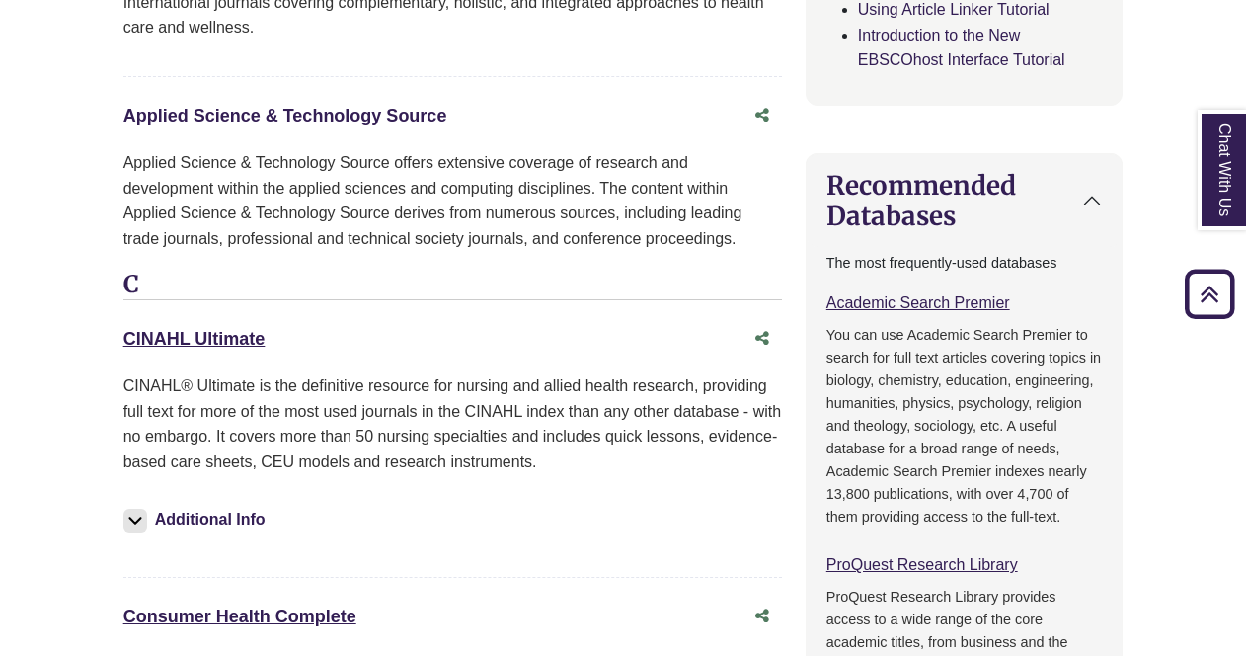
scroll to position [1714, 0]
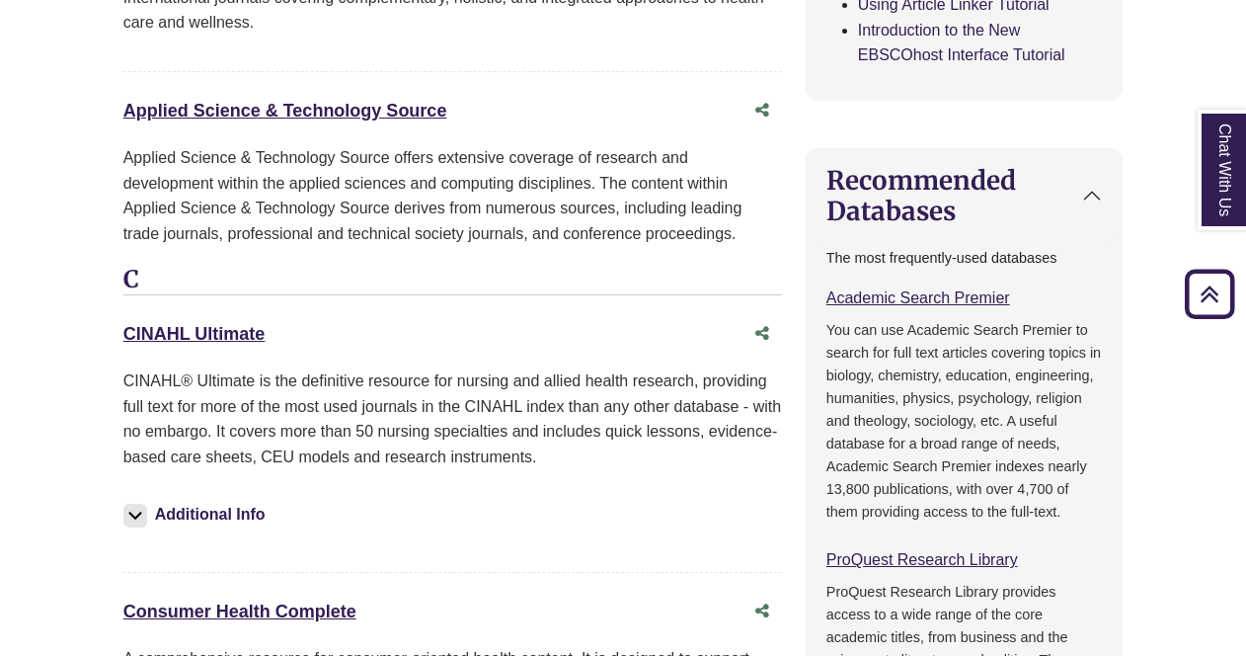
drag, startPoint x: 391, startPoint y: 75, endPoint x: 358, endPoint y: 146, distance: 78.2
click at [358, 146] on div "Applied Science & Technology Source offers extensive coverage of research and d…" at bounding box center [452, 195] width 659 height 101
click at [761, 102] on icon "Share this database" at bounding box center [762, 110] width 14 height 16
type input "**********"
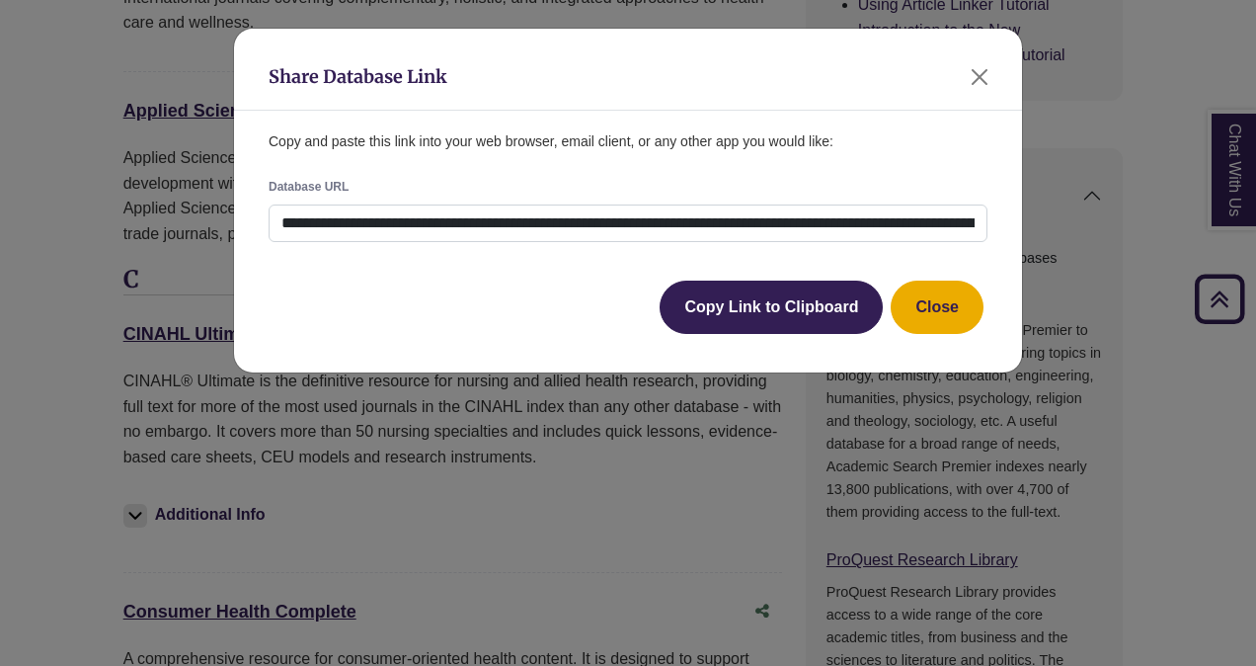
click at [962, 79] on div "Share Database Link" at bounding box center [628, 70] width 788 height 82
click at [980, 79] on button "Close" at bounding box center [980, 77] width 32 height 32
